Goal: Information Seeking & Learning: Learn about a topic

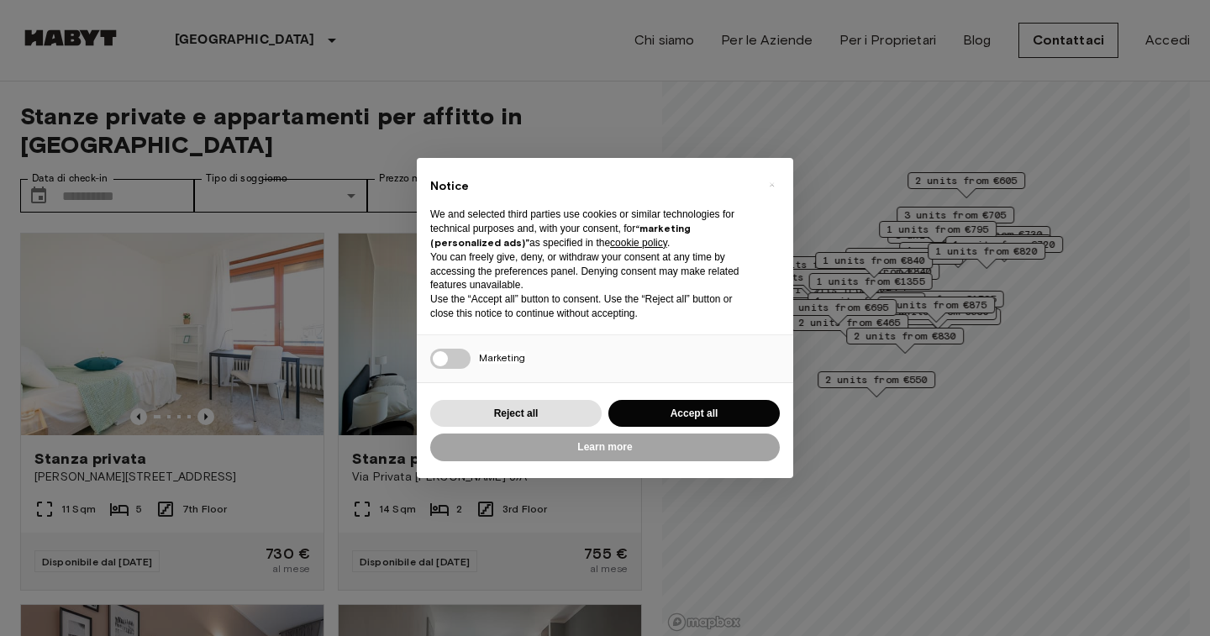
click at [686, 420] on button "Accept all" at bounding box center [694, 414] width 171 height 28
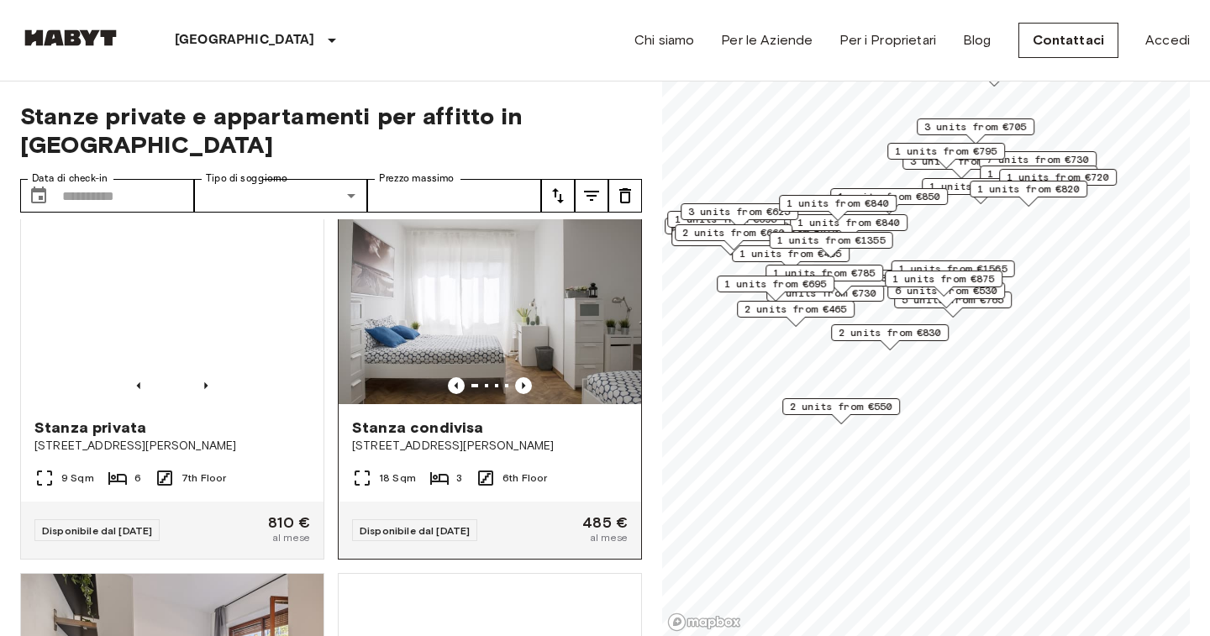
scroll to position [1143, 0]
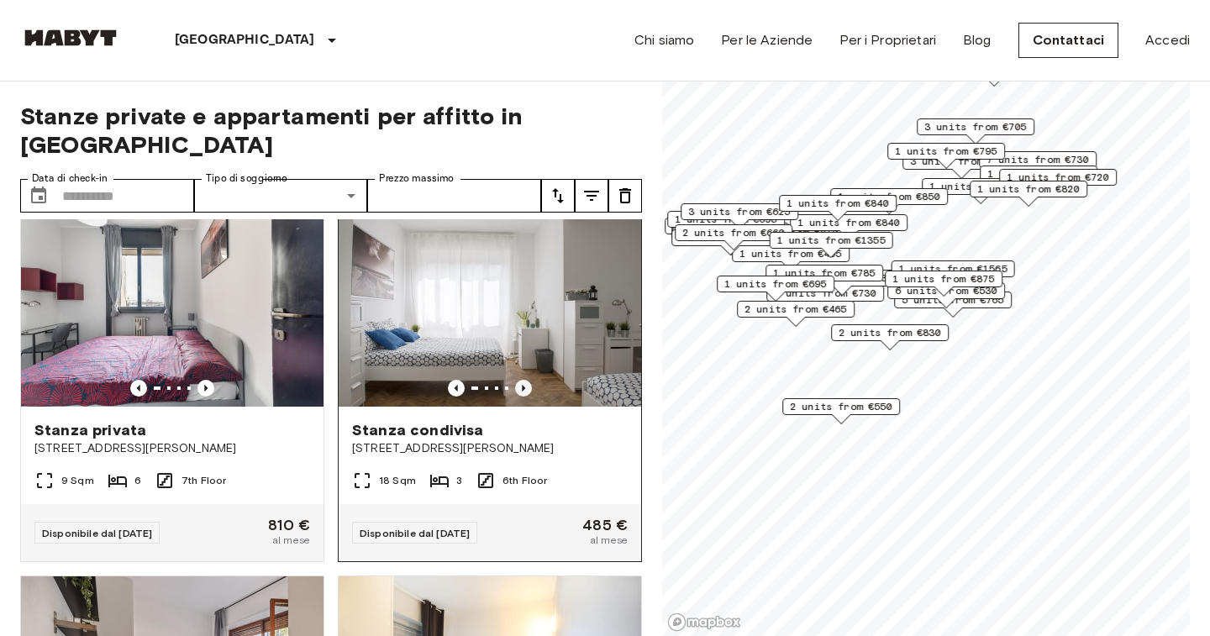
click at [527, 380] on icon "Previous image" at bounding box center [523, 388] width 17 height 17
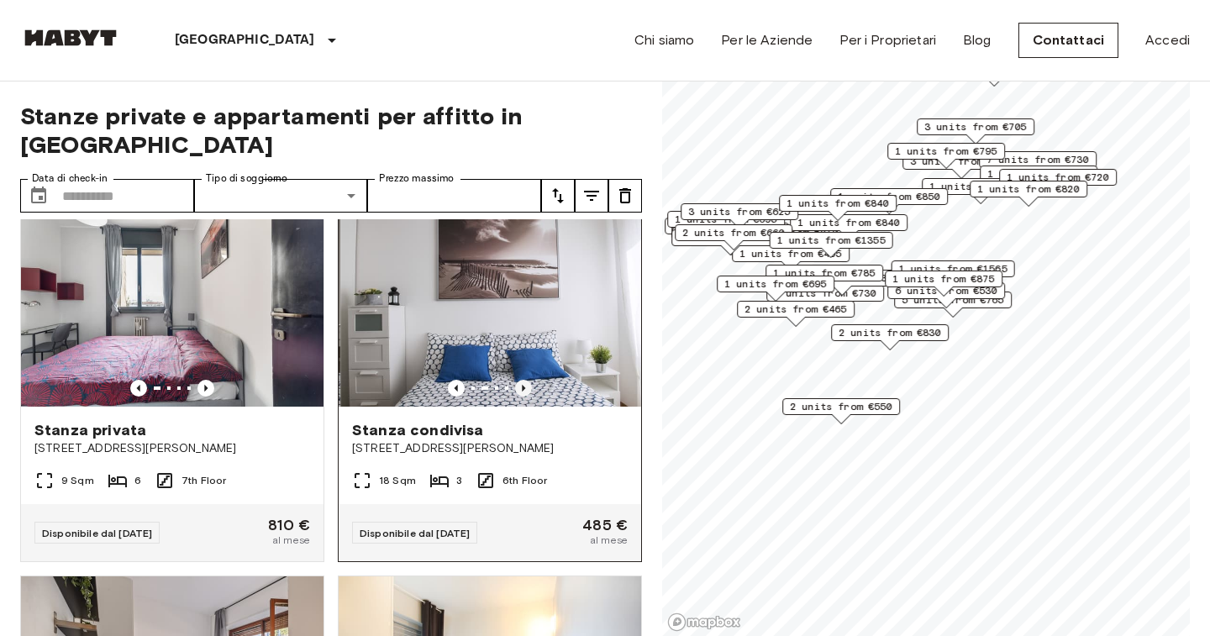
click at [527, 380] on icon "Previous image" at bounding box center [523, 388] width 17 height 17
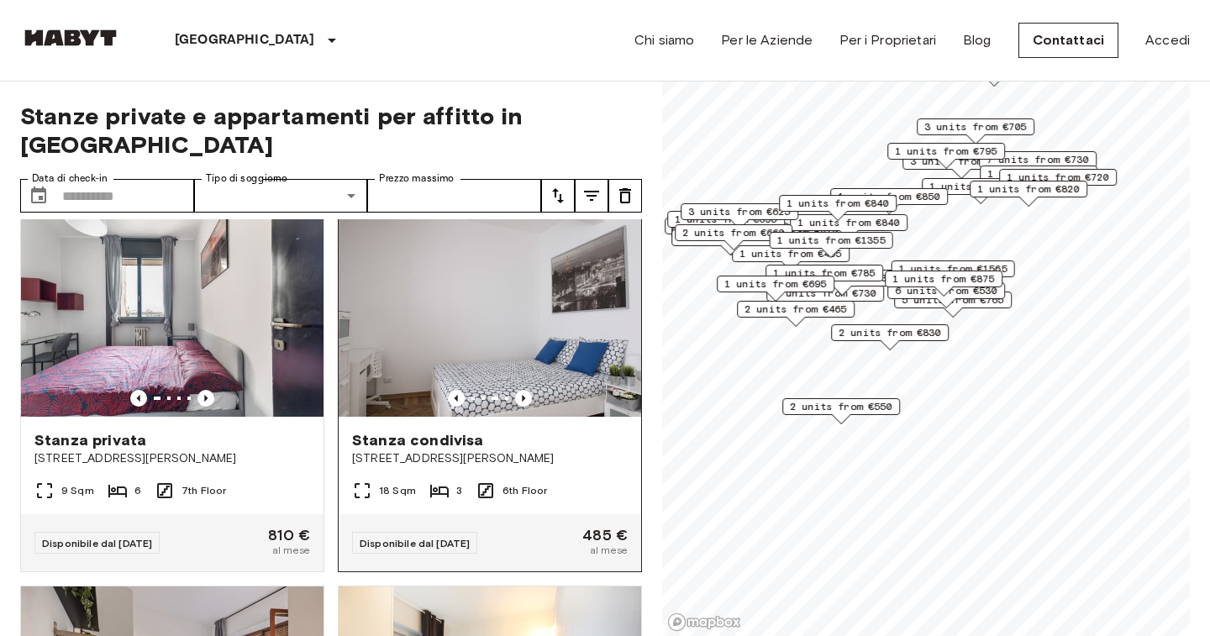
scroll to position [1126, 0]
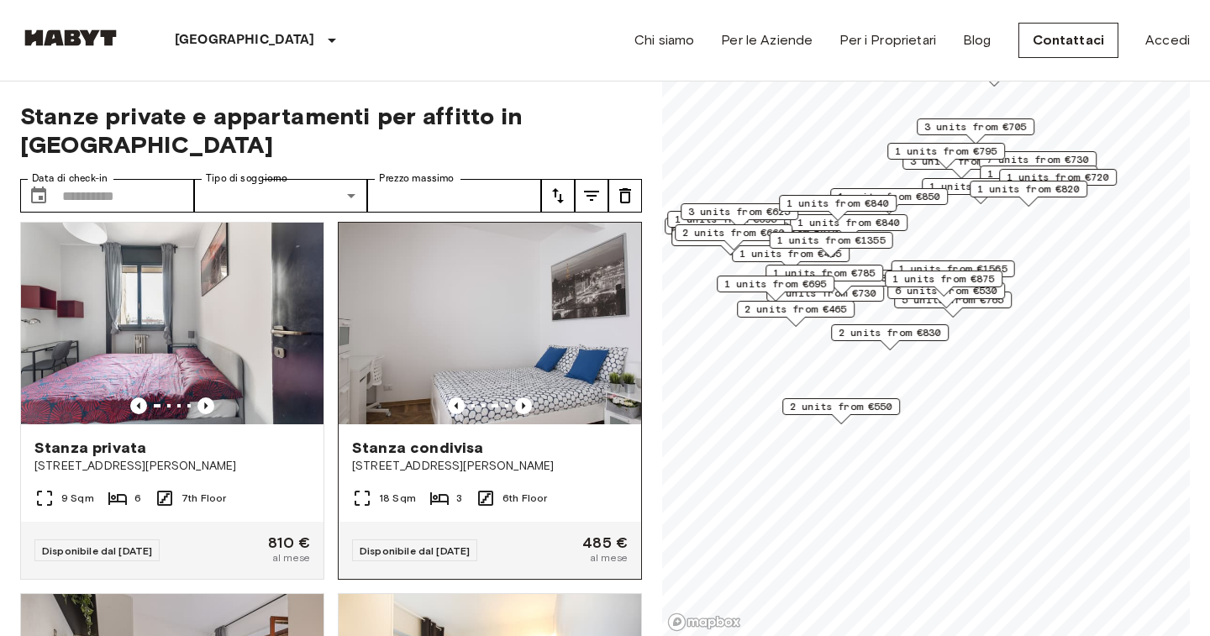
click at [544, 345] on img at bounding box center [490, 324] width 303 height 202
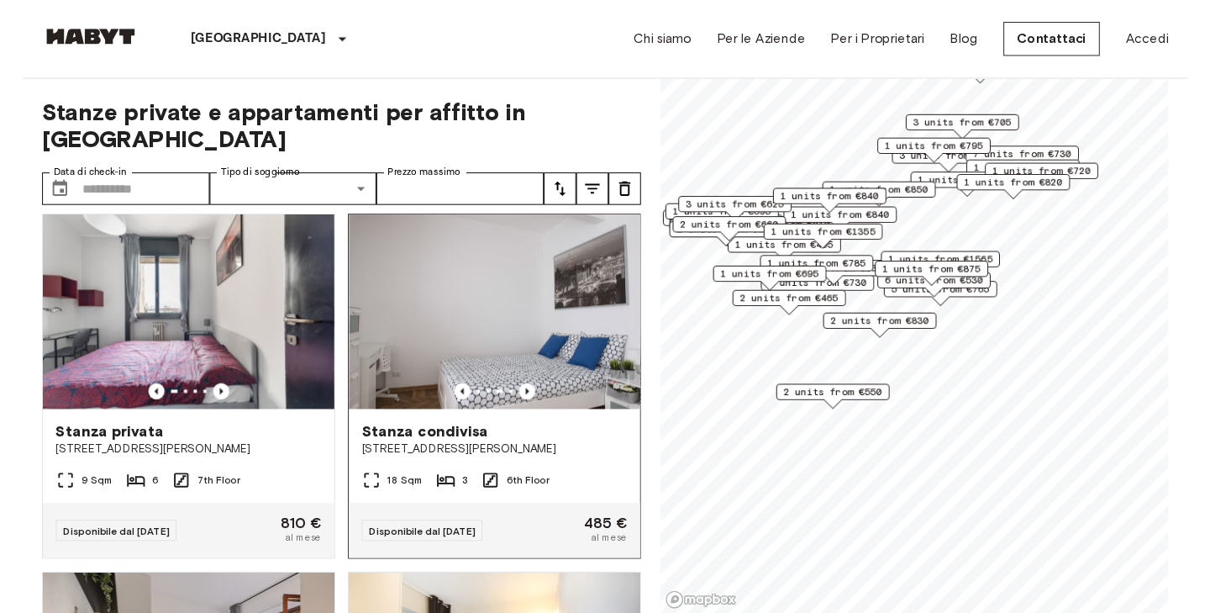
scroll to position [1138, 0]
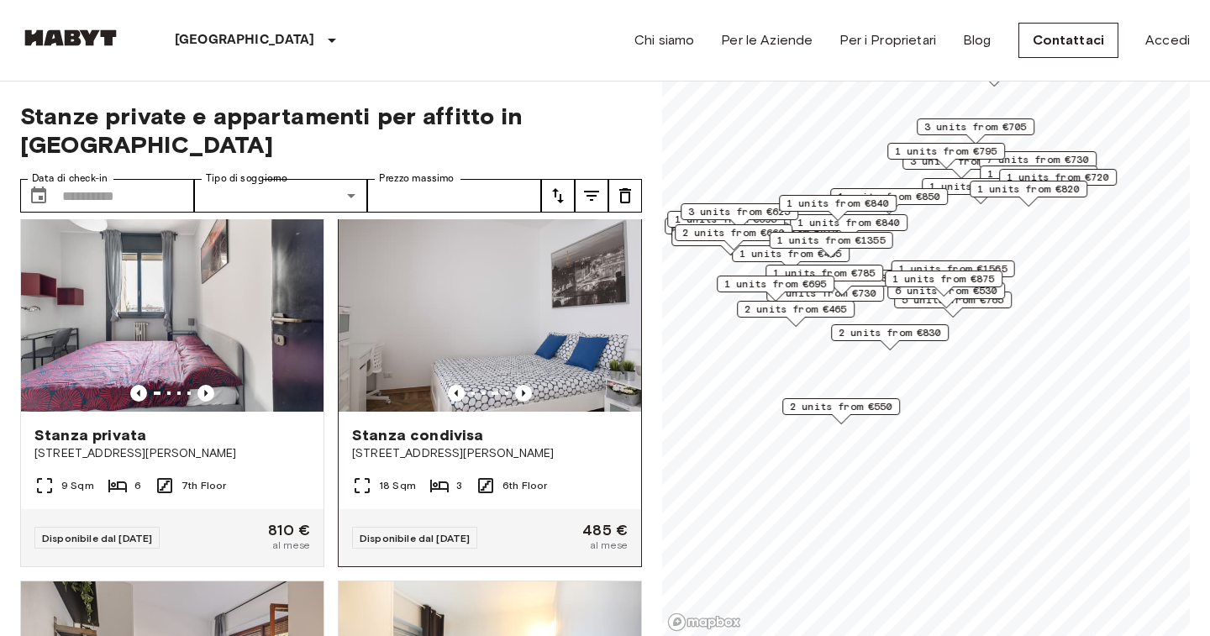
click at [544, 345] on img at bounding box center [490, 311] width 303 height 202
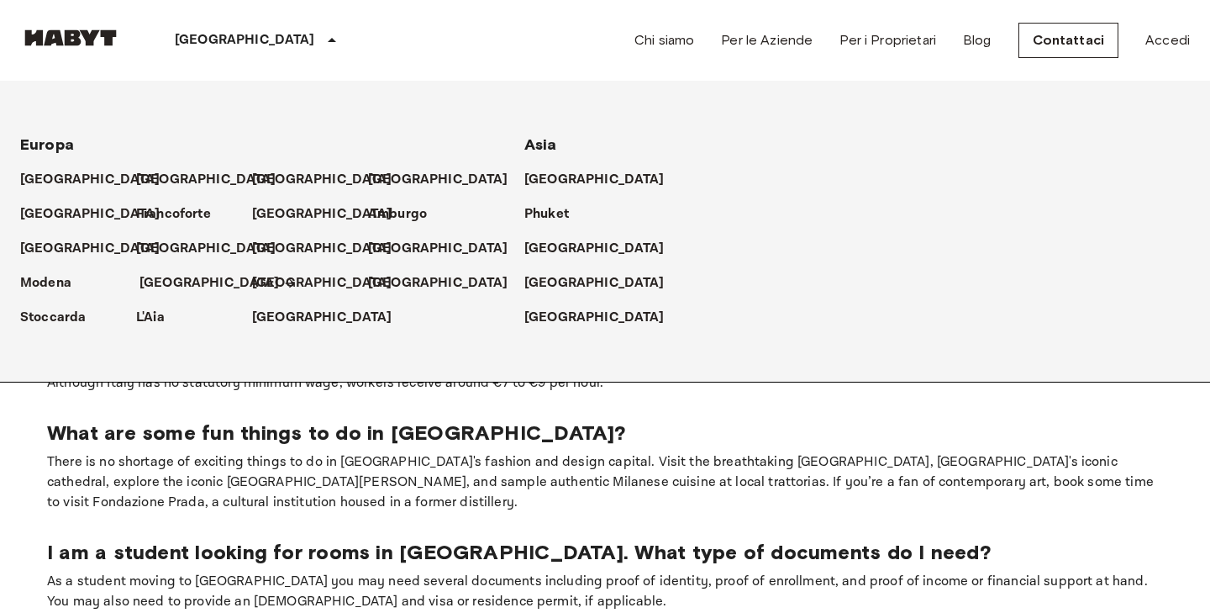
scroll to position [986, 0]
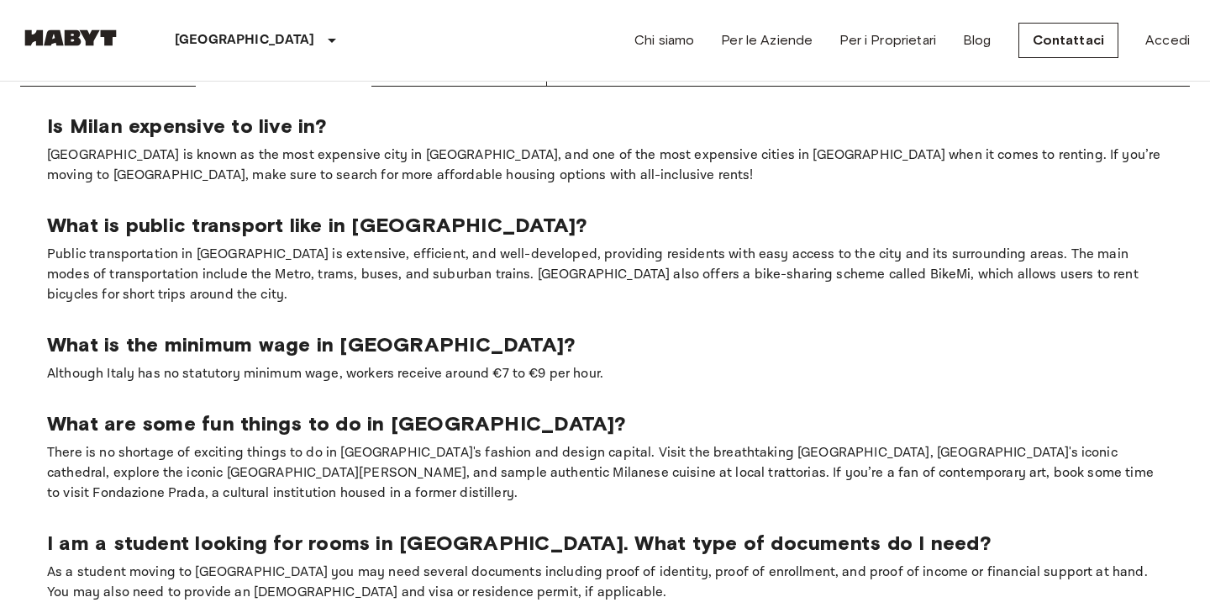
click at [134, 530] on p "I am a student looking for rooms in [GEOGRAPHIC_DATA]. What type of documents d…" at bounding box center [605, 542] width 1116 height 25
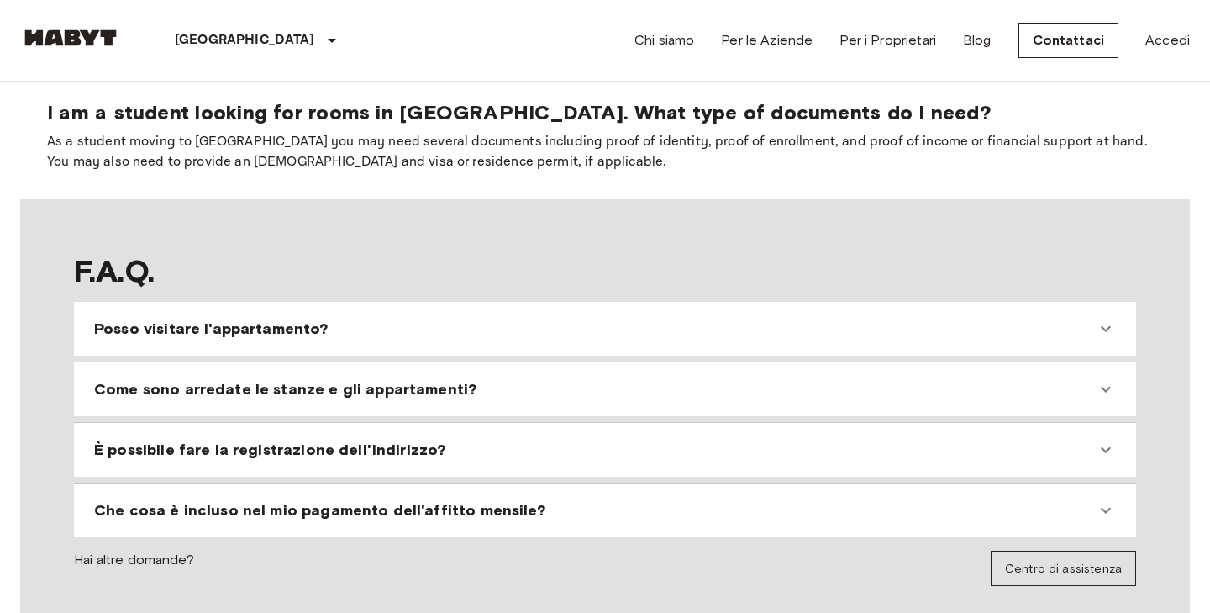
scroll to position [1441, 0]
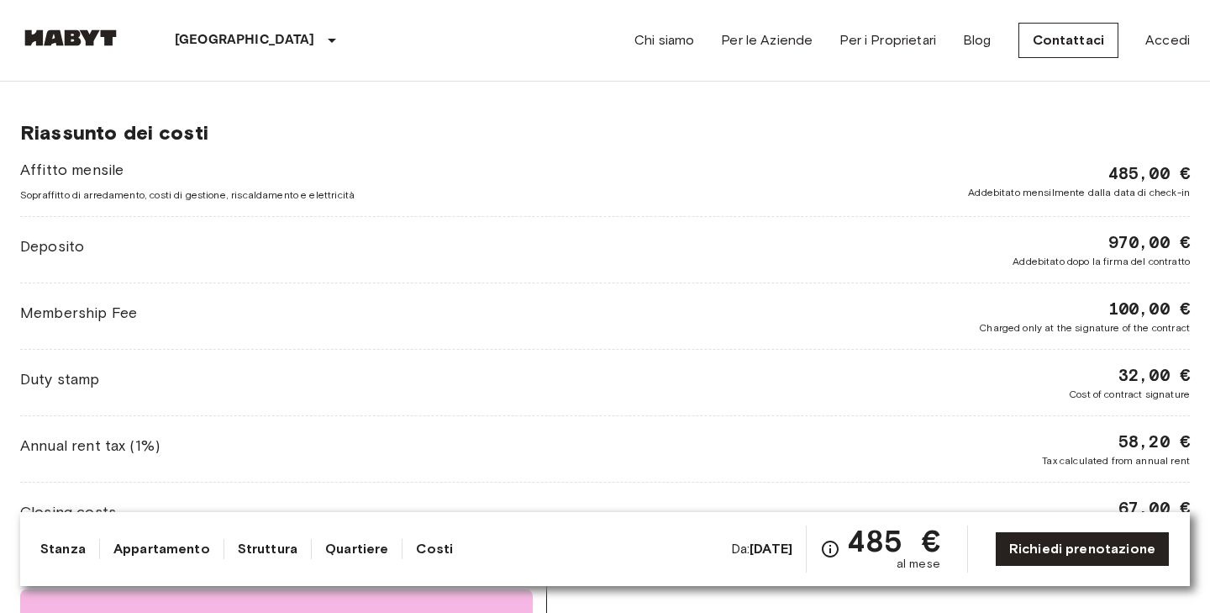
scroll to position [1569, 0]
